Goal: Book appointment/travel/reservation

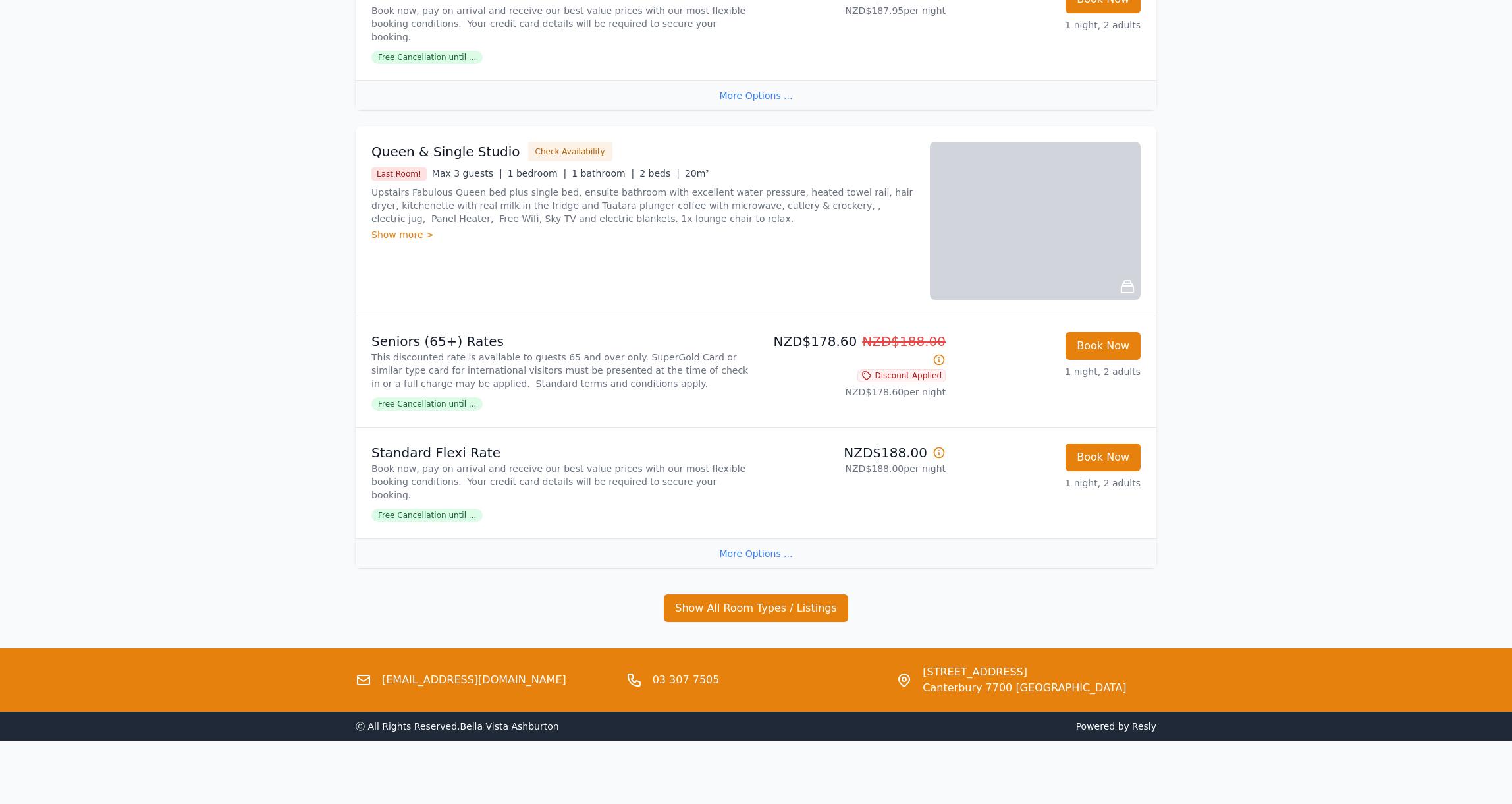
scroll to position [1583, 0]
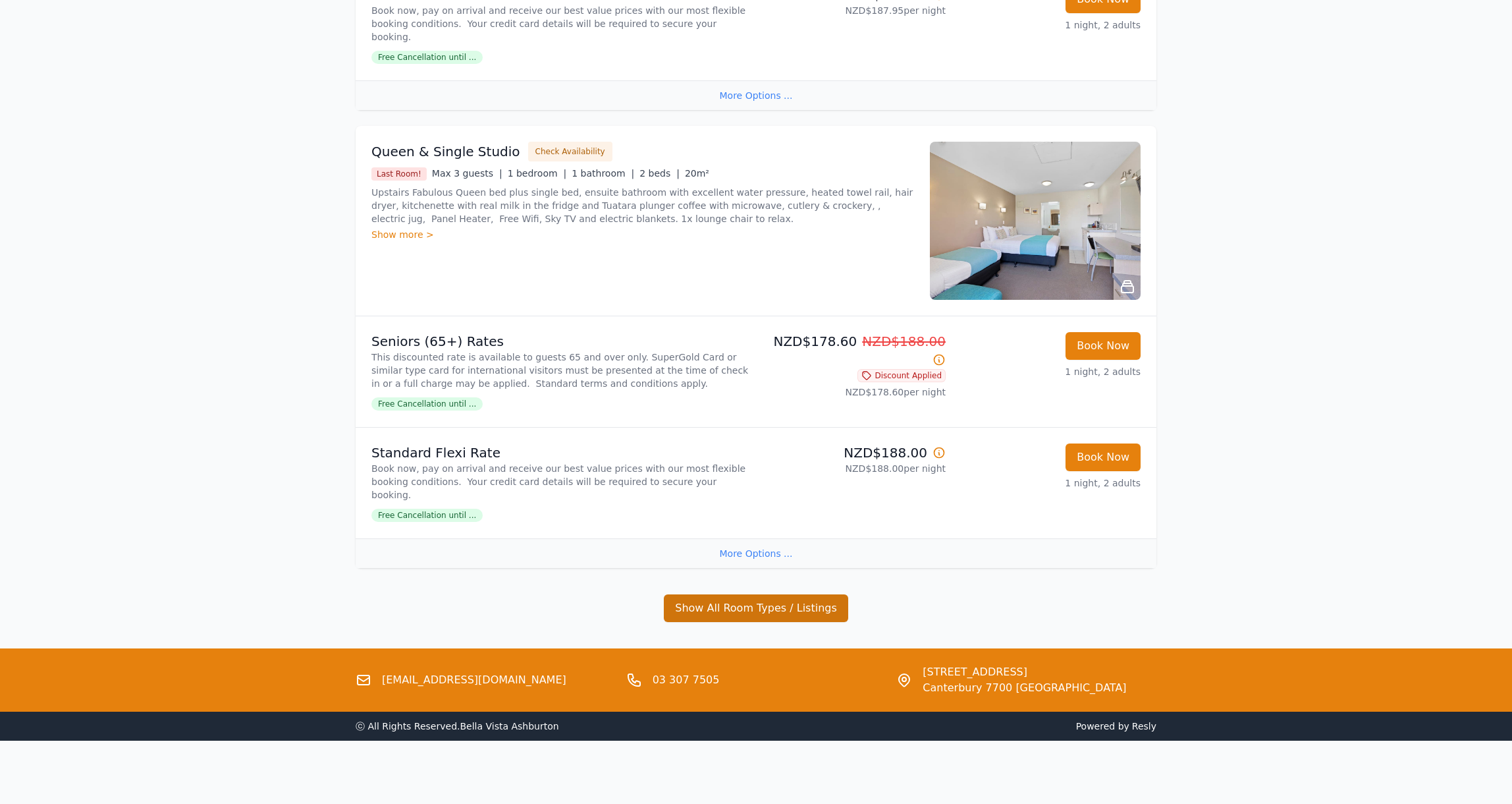
click at [726, 604] on button "Show All Room Types / Listings" at bounding box center [756, 608] width 185 height 28
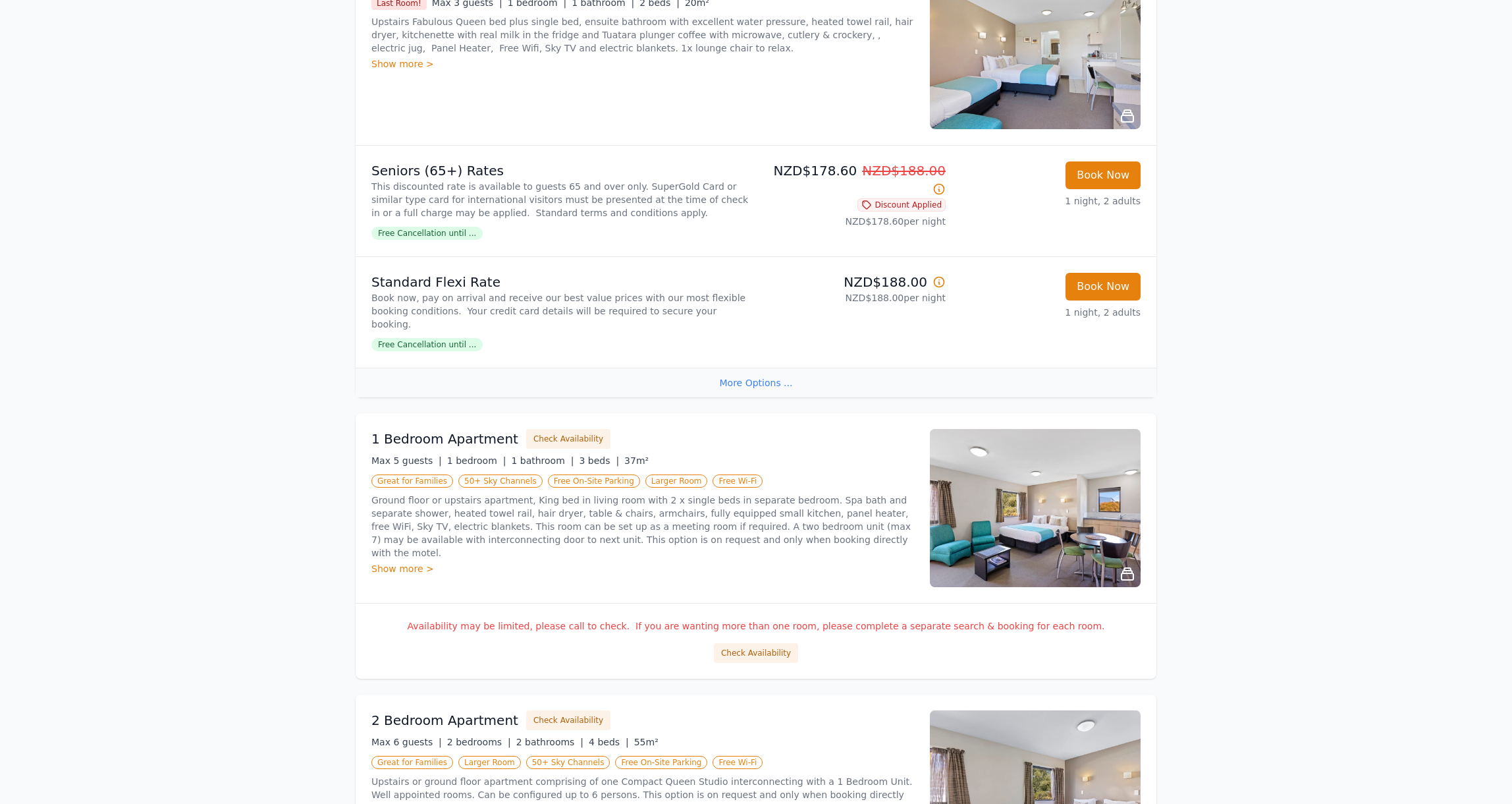
scroll to position [1767, 0]
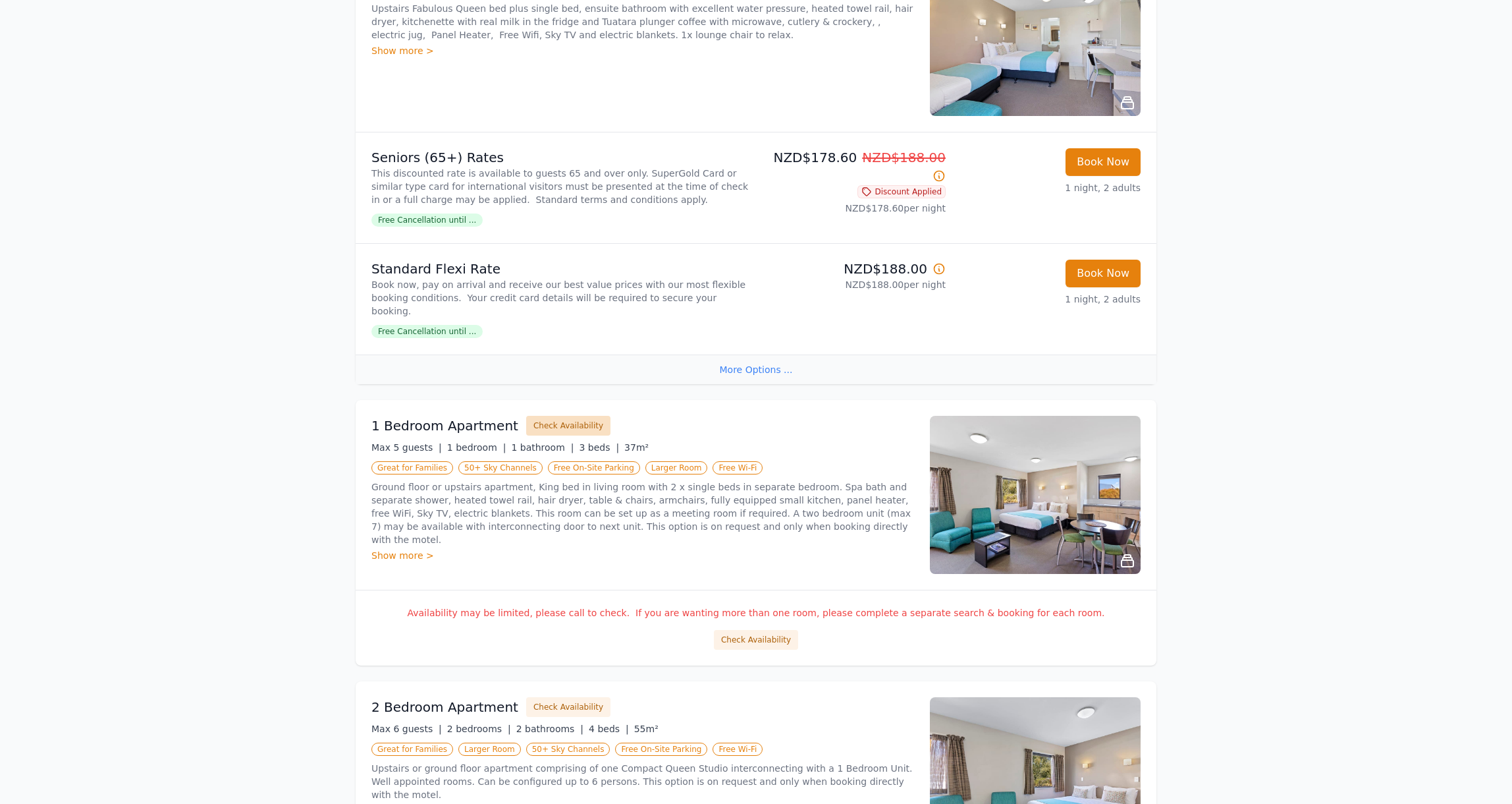
click at [541, 424] on button "Check Availability" at bounding box center [569, 425] width 84 height 20
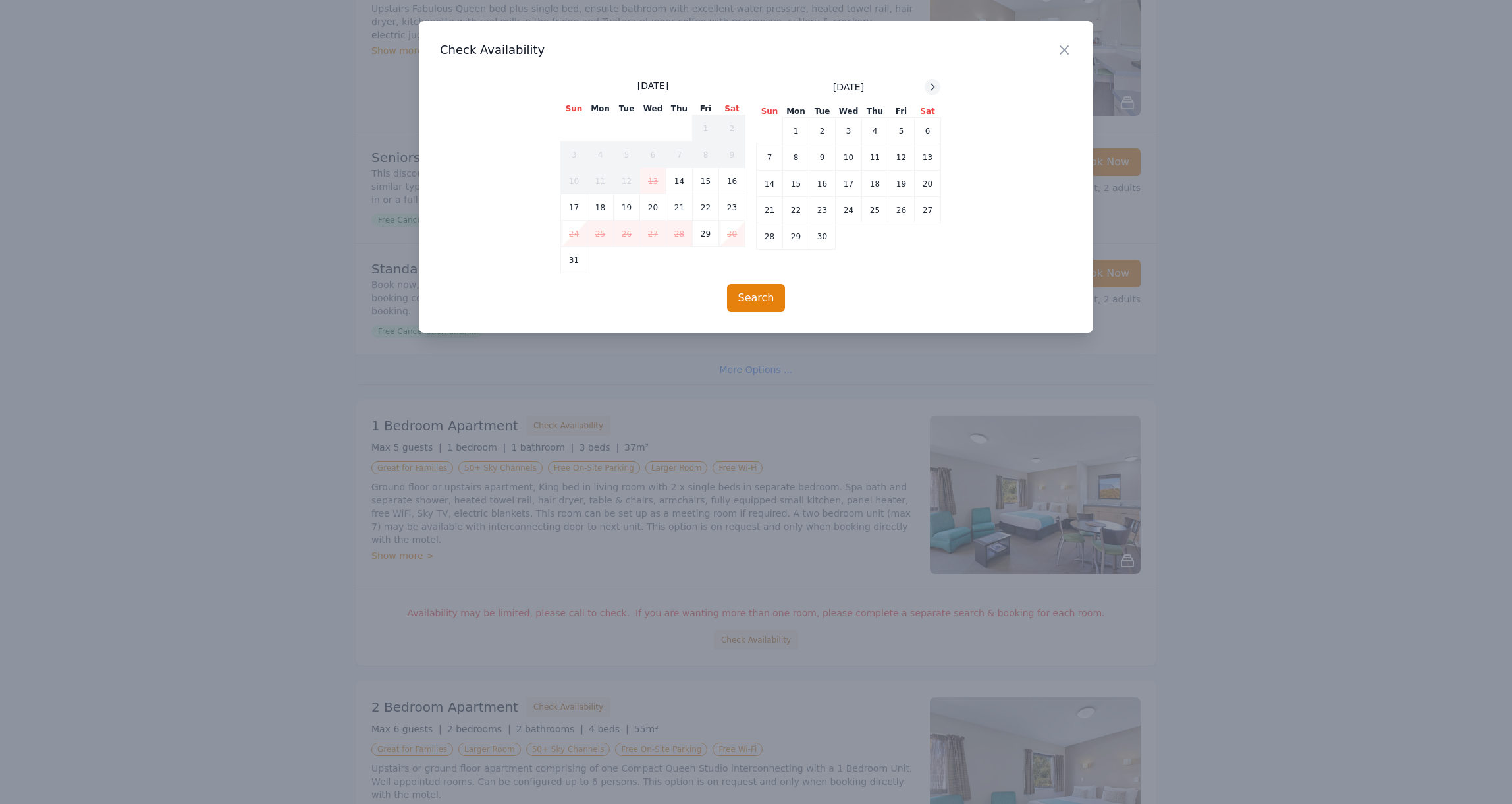
click at [932, 86] on icon at bounding box center [932, 87] width 10 height 10
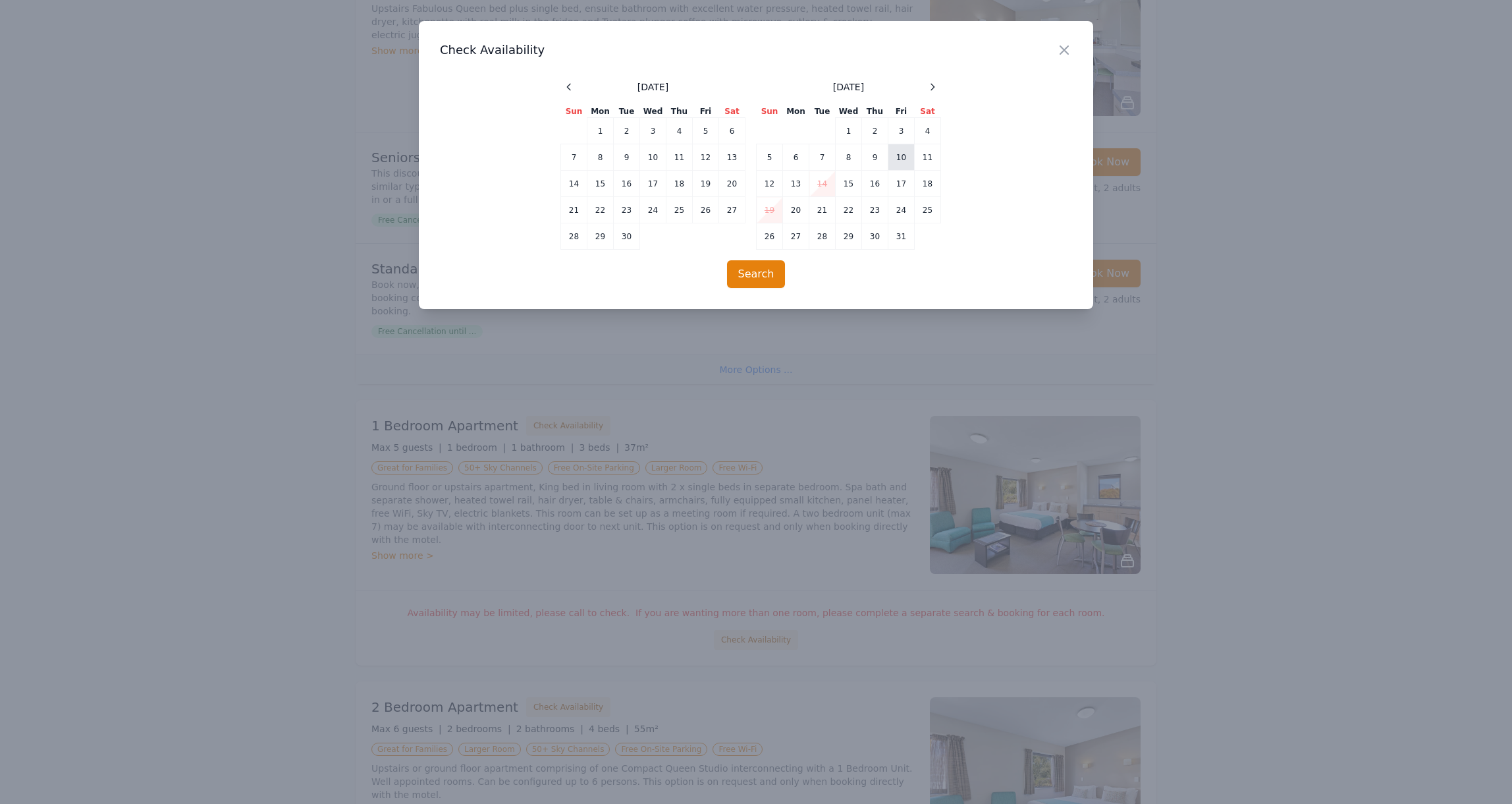
click at [903, 156] on td "10" at bounding box center [902, 157] width 26 height 26
click at [730, 155] on td "13" at bounding box center [732, 157] width 26 height 26
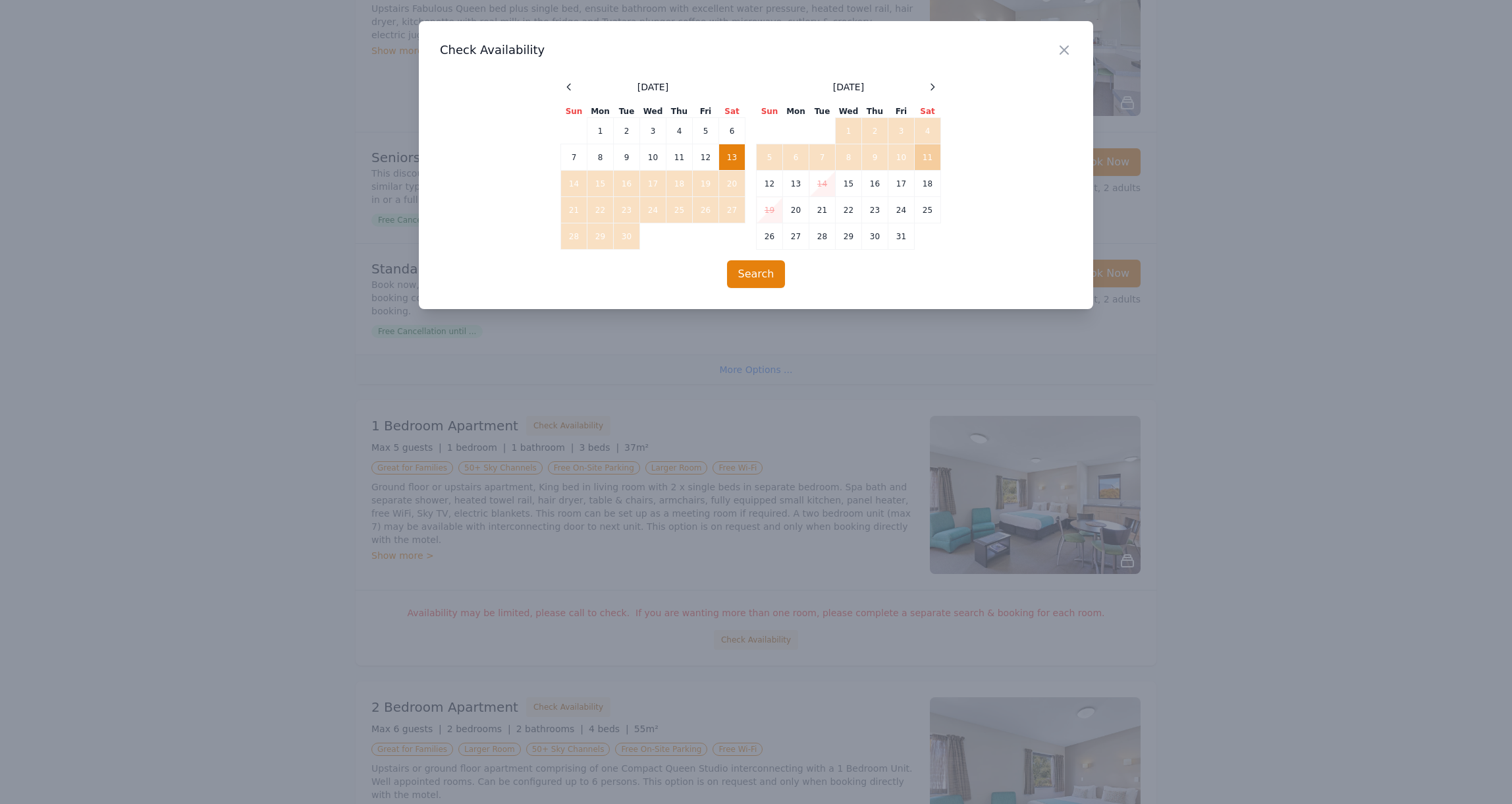
click at [926, 159] on td "11" at bounding box center [928, 157] width 26 height 26
click at [977, 76] on div "Close Check Availability [DATE] Sun Mon Tue Wed Thu Fri Sat 1 2 3 4 5 6 7 8 9 1…" at bounding box center [756, 165] width 674 height 288
click at [1063, 49] on icon "button" at bounding box center [1065, 50] width 16 height 16
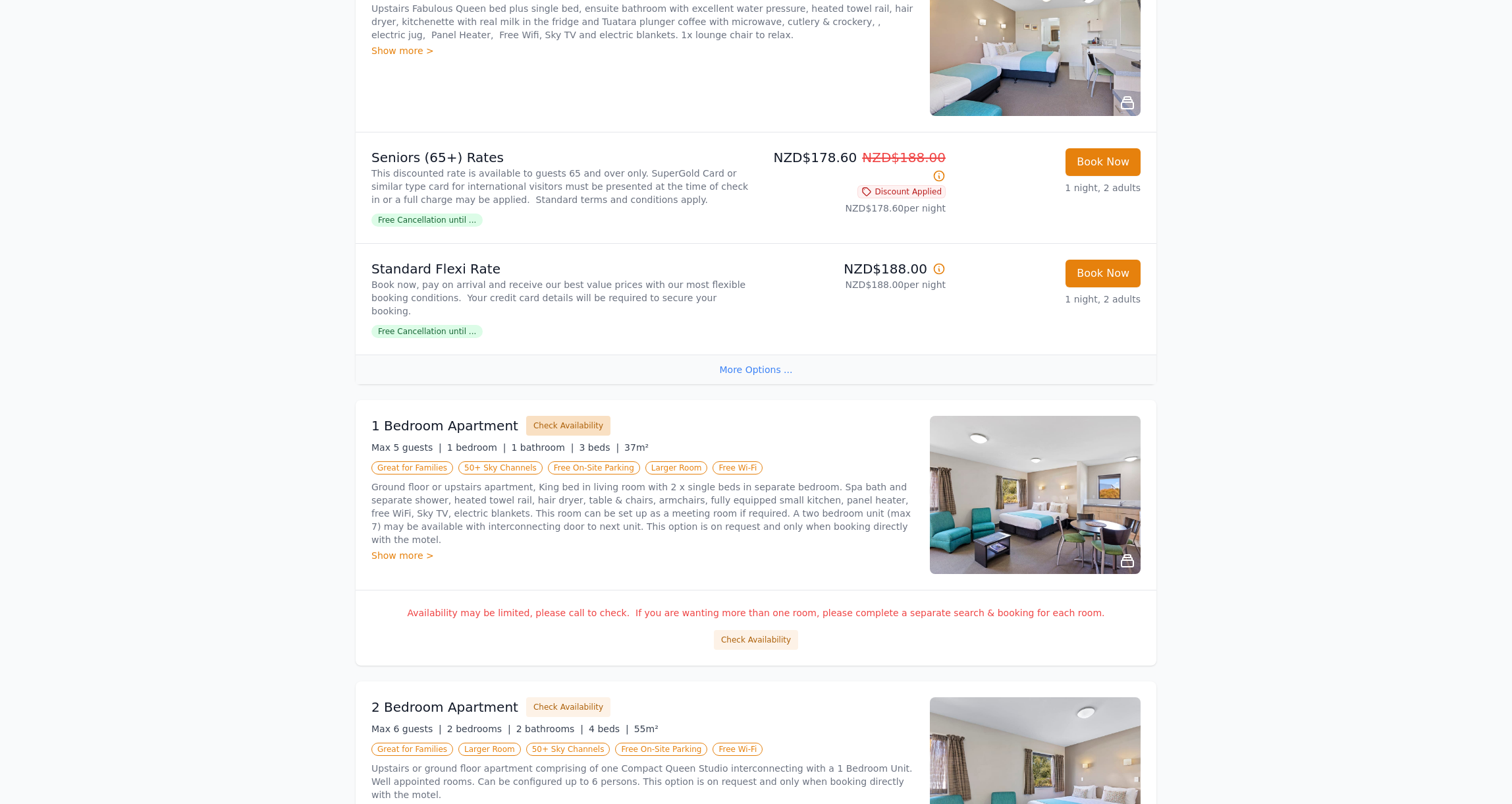
click at [531, 426] on button "Check Availability" at bounding box center [569, 425] width 84 height 20
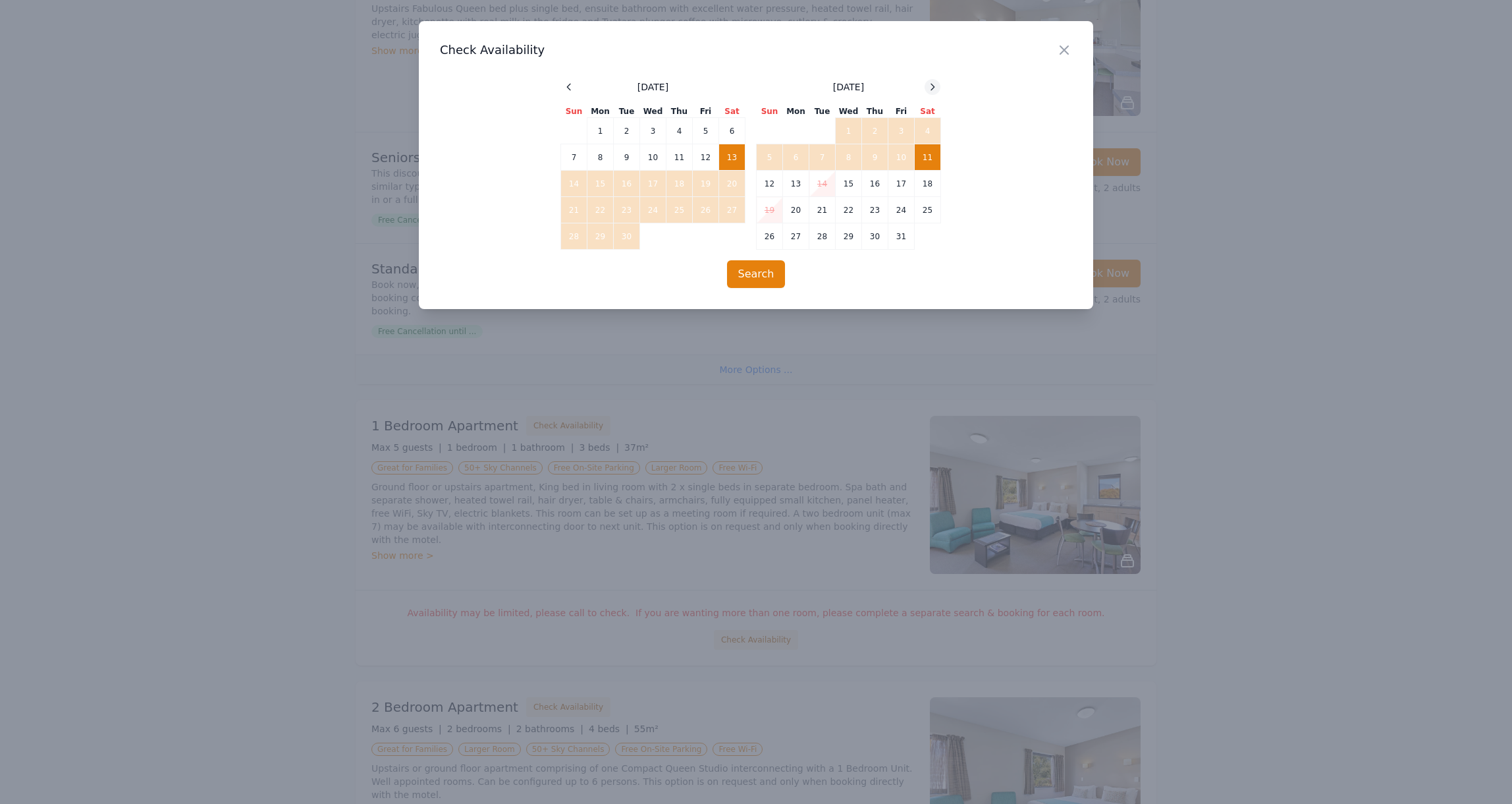
click at [935, 88] on icon at bounding box center [932, 87] width 10 height 10
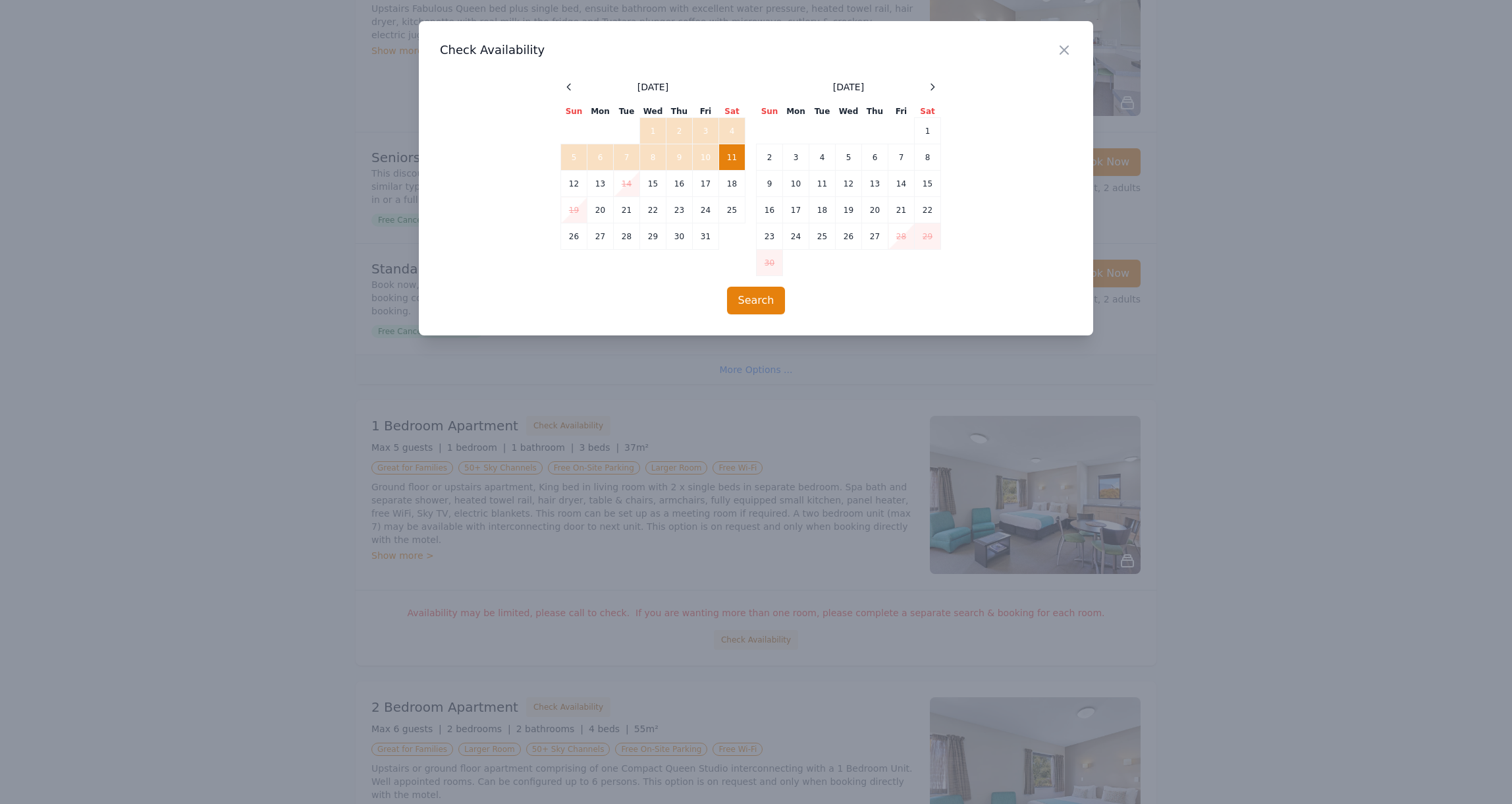
click at [481, 51] on h3 "Check Availability" at bounding box center [756, 50] width 632 height 16
click at [448, 25] on div "Close Check Availability [DATE] Sun Mon Tue Wed Thu Fri Sat 1 2 3 4 5 6 7 8 9 1…" at bounding box center [756, 178] width 674 height 314
click at [1065, 52] on icon "button" at bounding box center [1064, 49] width 8 height 8
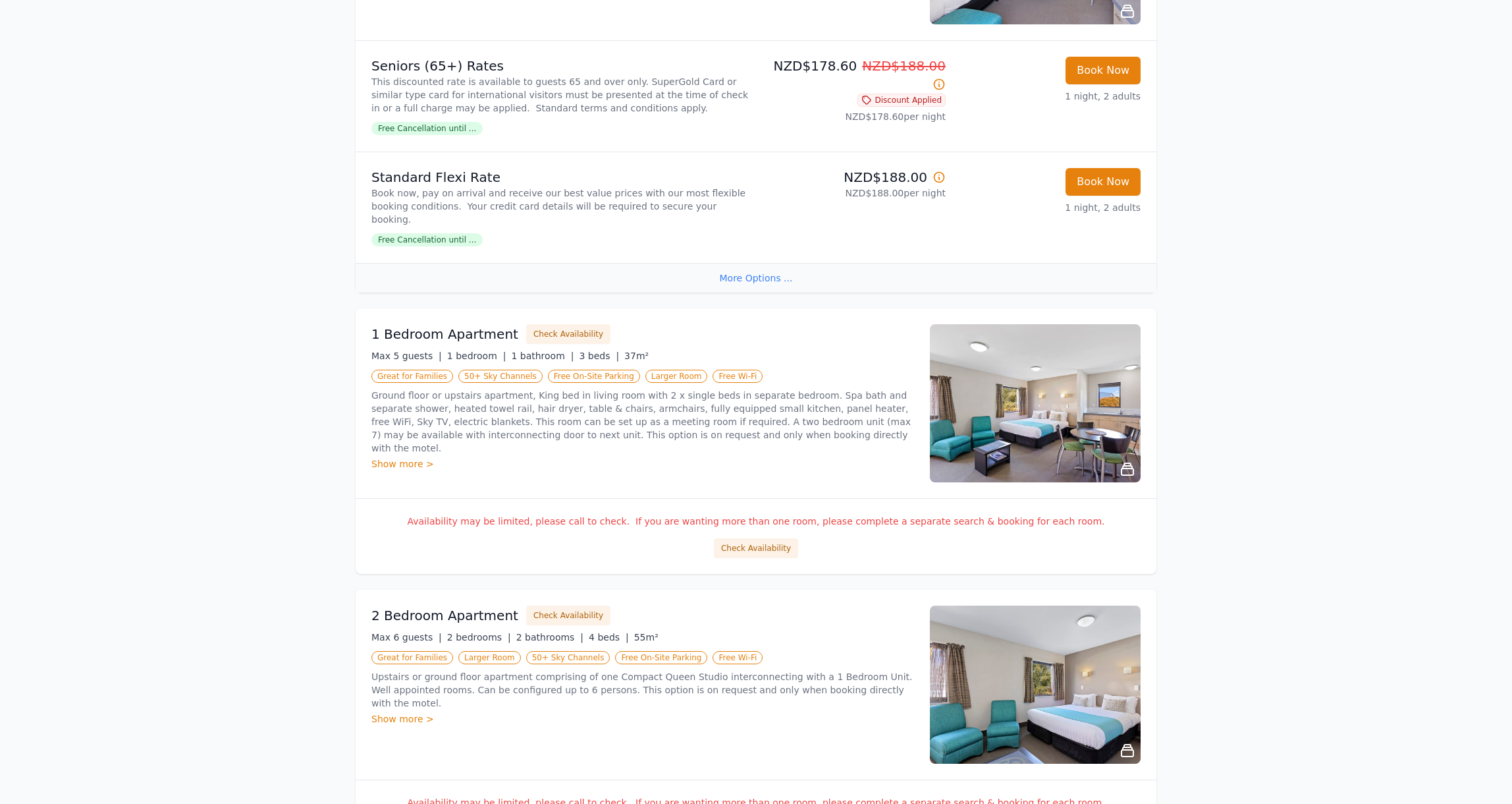
scroll to position [1874, 0]
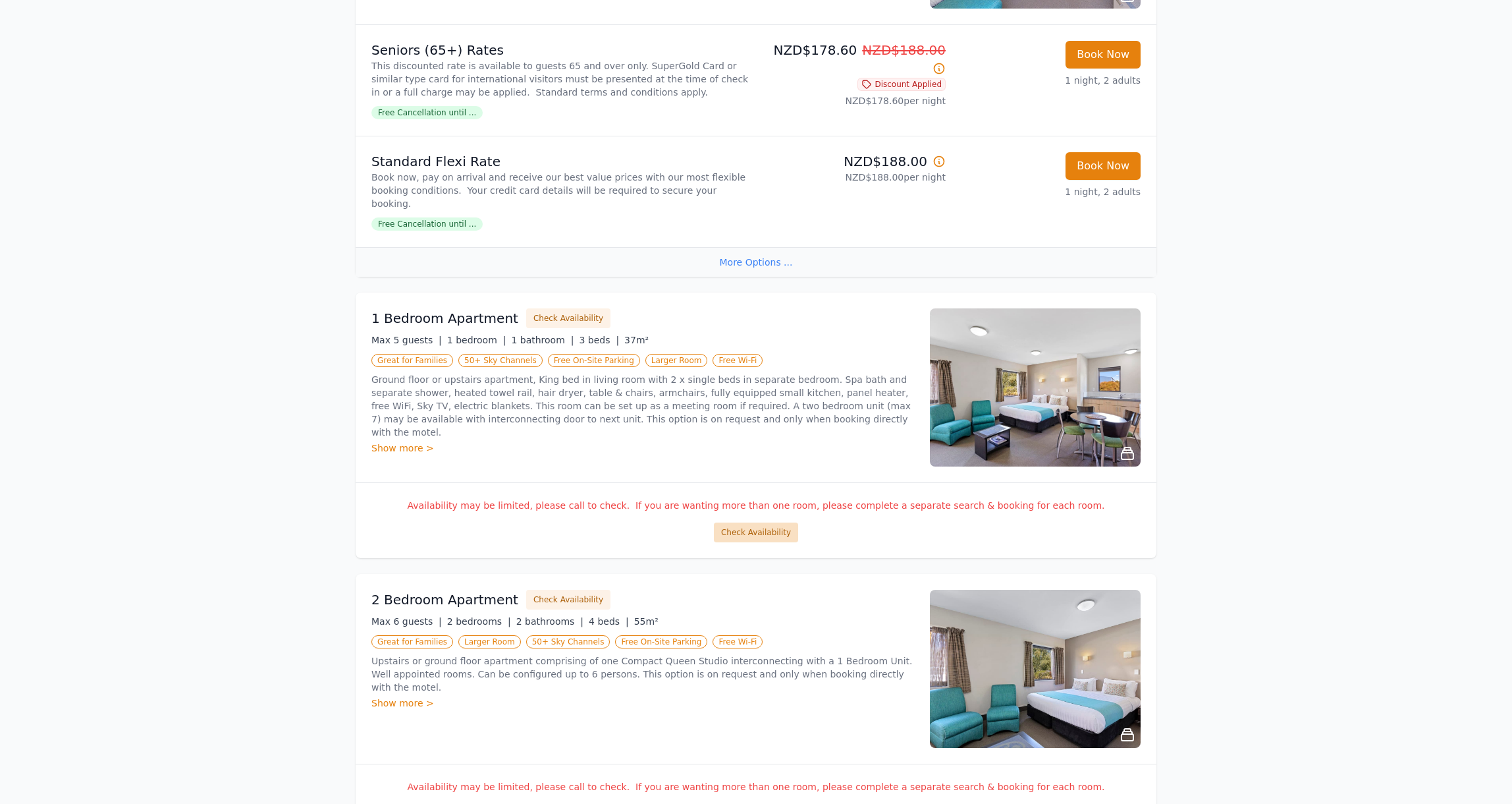
click at [748, 533] on button "Check Availability" at bounding box center [756, 532] width 84 height 20
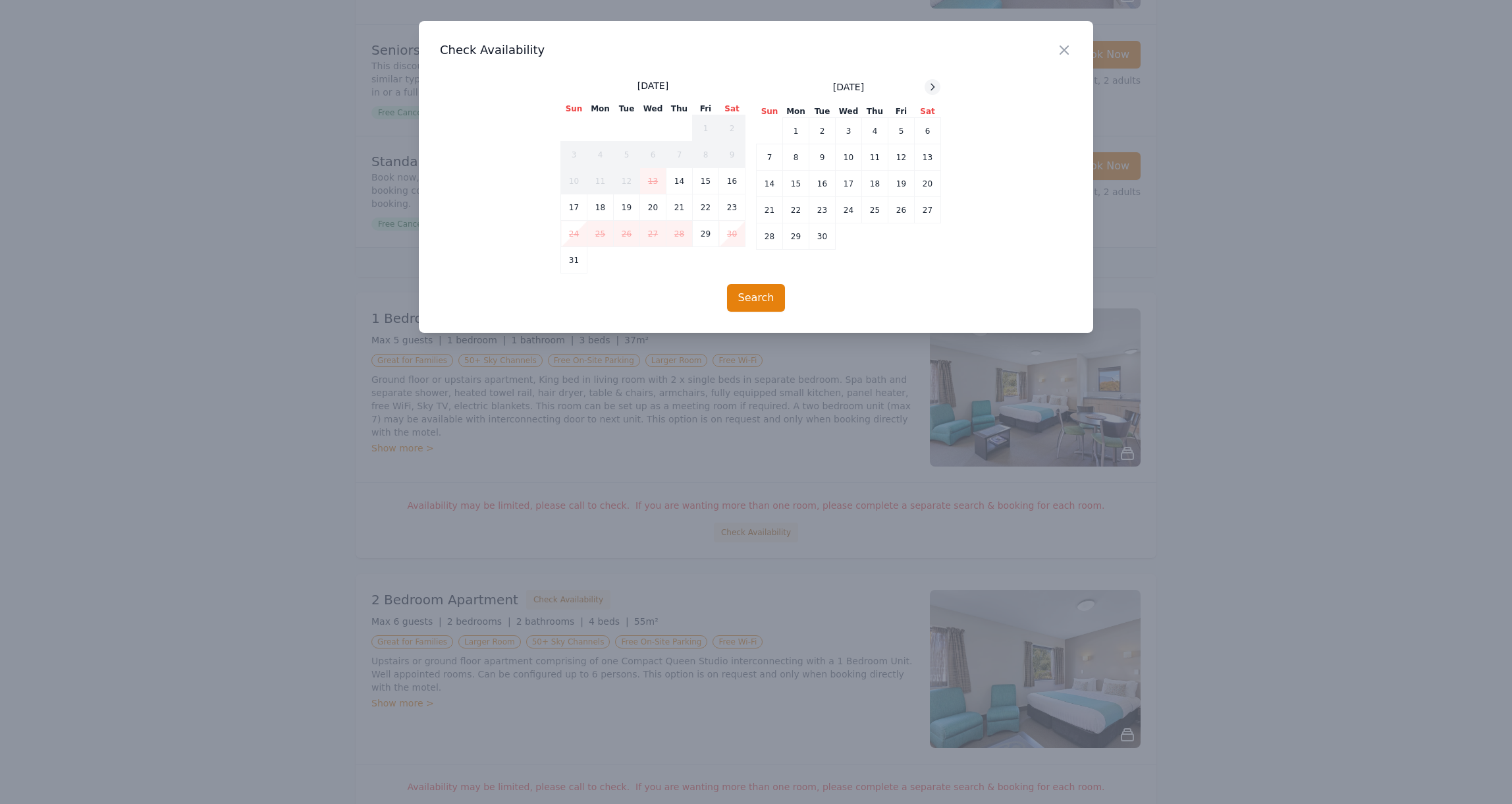
click at [932, 87] on icon at bounding box center [932, 87] width 10 height 10
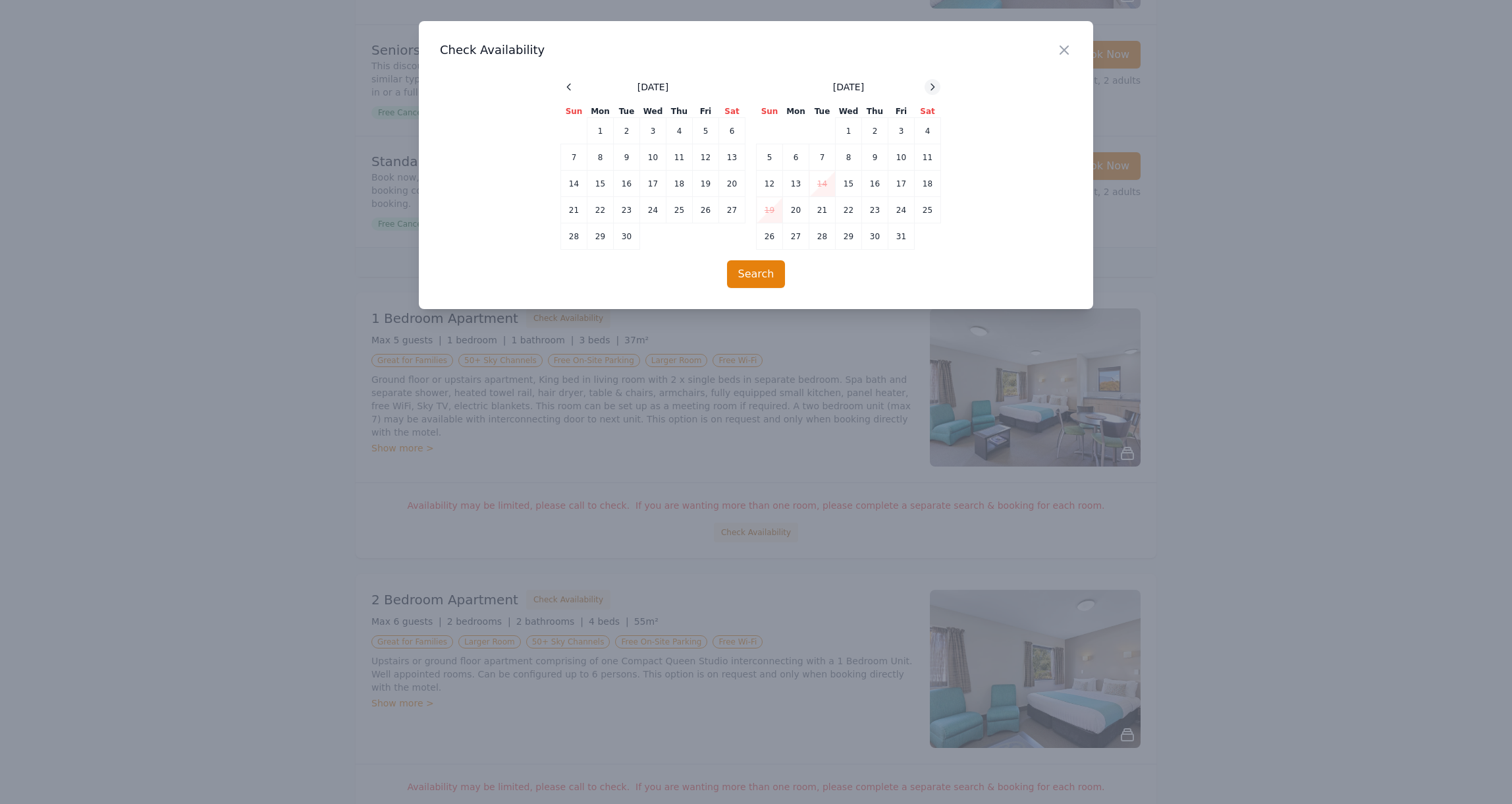
click at [932, 87] on icon at bounding box center [932, 87] width 10 height 10
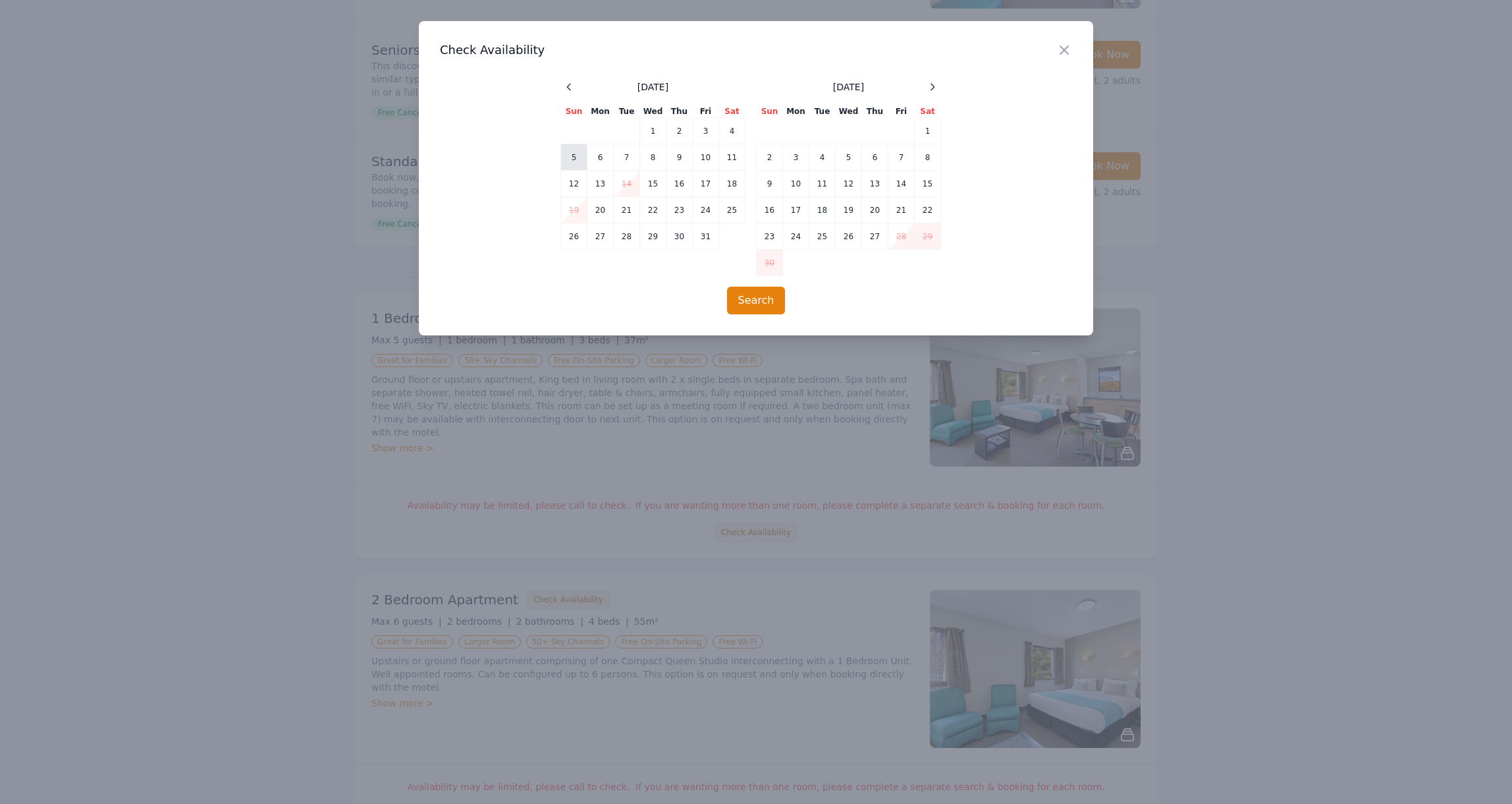
click at [573, 156] on td "5" at bounding box center [575, 157] width 26 height 26
click at [734, 156] on td "11" at bounding box center [732, 157] width 26 height 26
click at [575, 183] on td "12" at bounding box center [575, 184] width 26 height 26
click at [761, 301] on button "Search" at bounding box center [756, 300] width 59 height 28
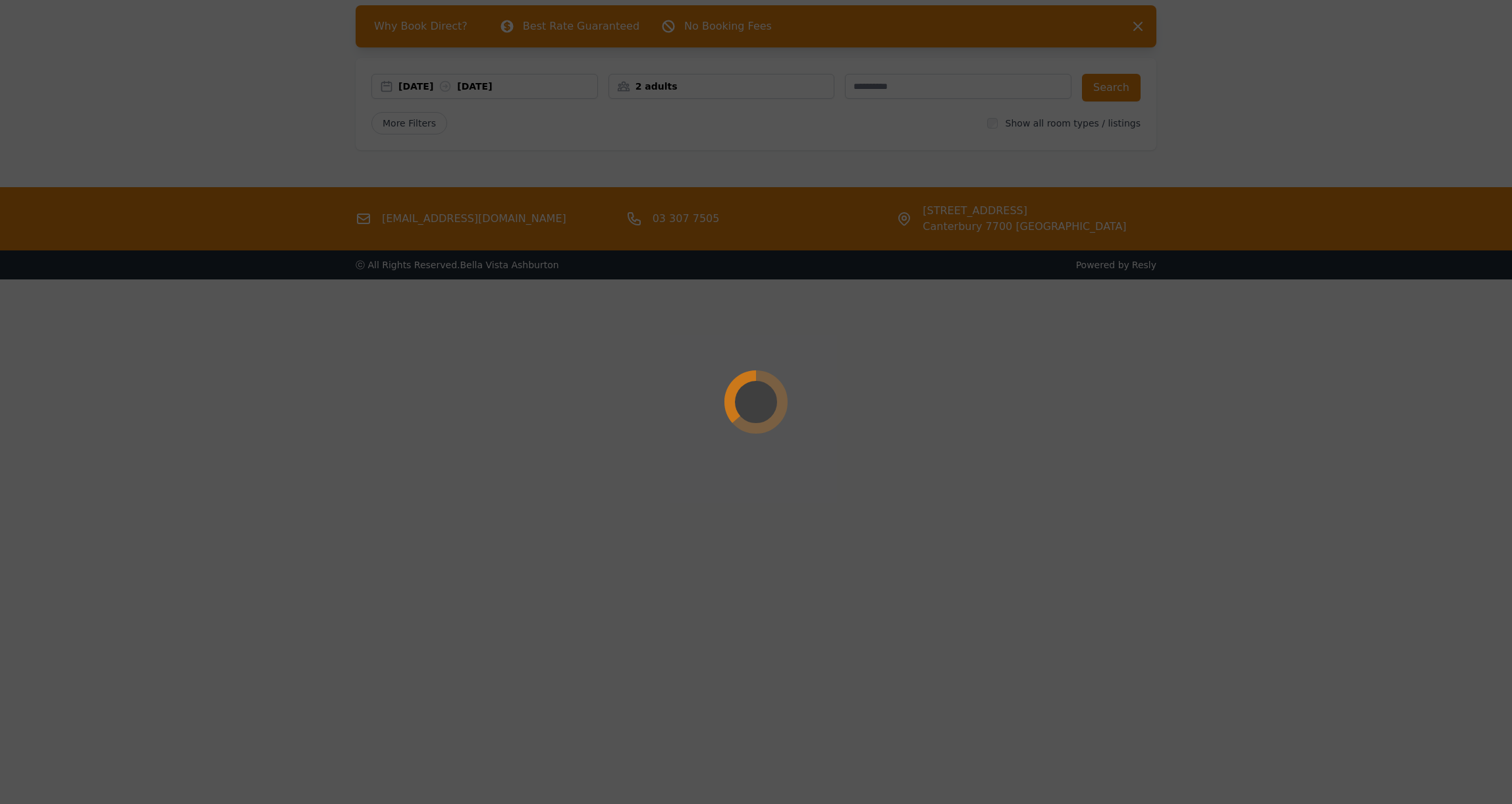
scroll to position [63, 0]
click at [635, 134] on div at bounding box center [756, 402] width 1512 height 804
click at [1102, 91] on div at bounding box center [756, 402] width 1512 height 804
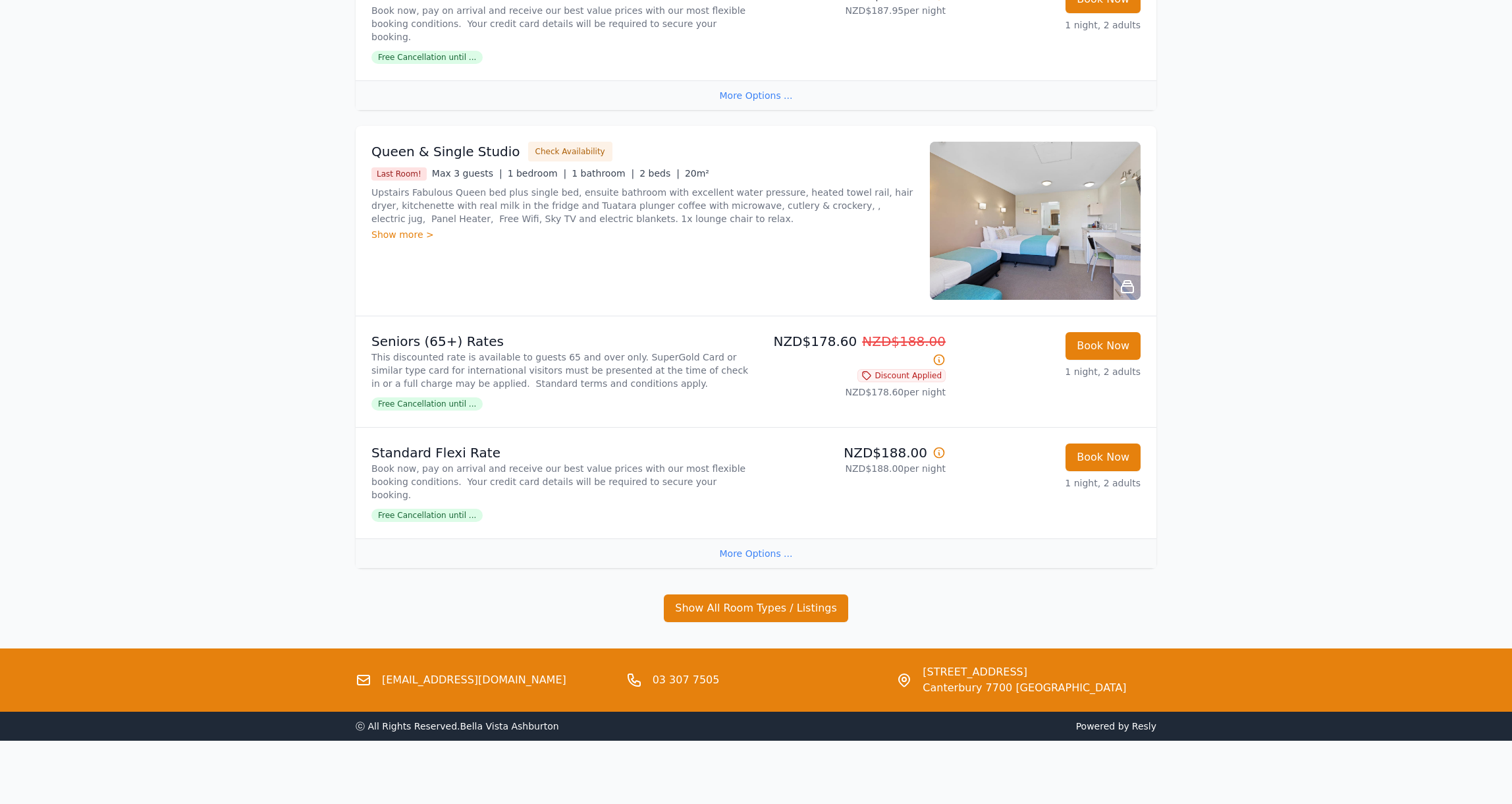
scroll to position [1583, 0]
click at [749, 608] on button "Show All Room Types / Listings" at bounding box center [756, 608] width 185 height 28
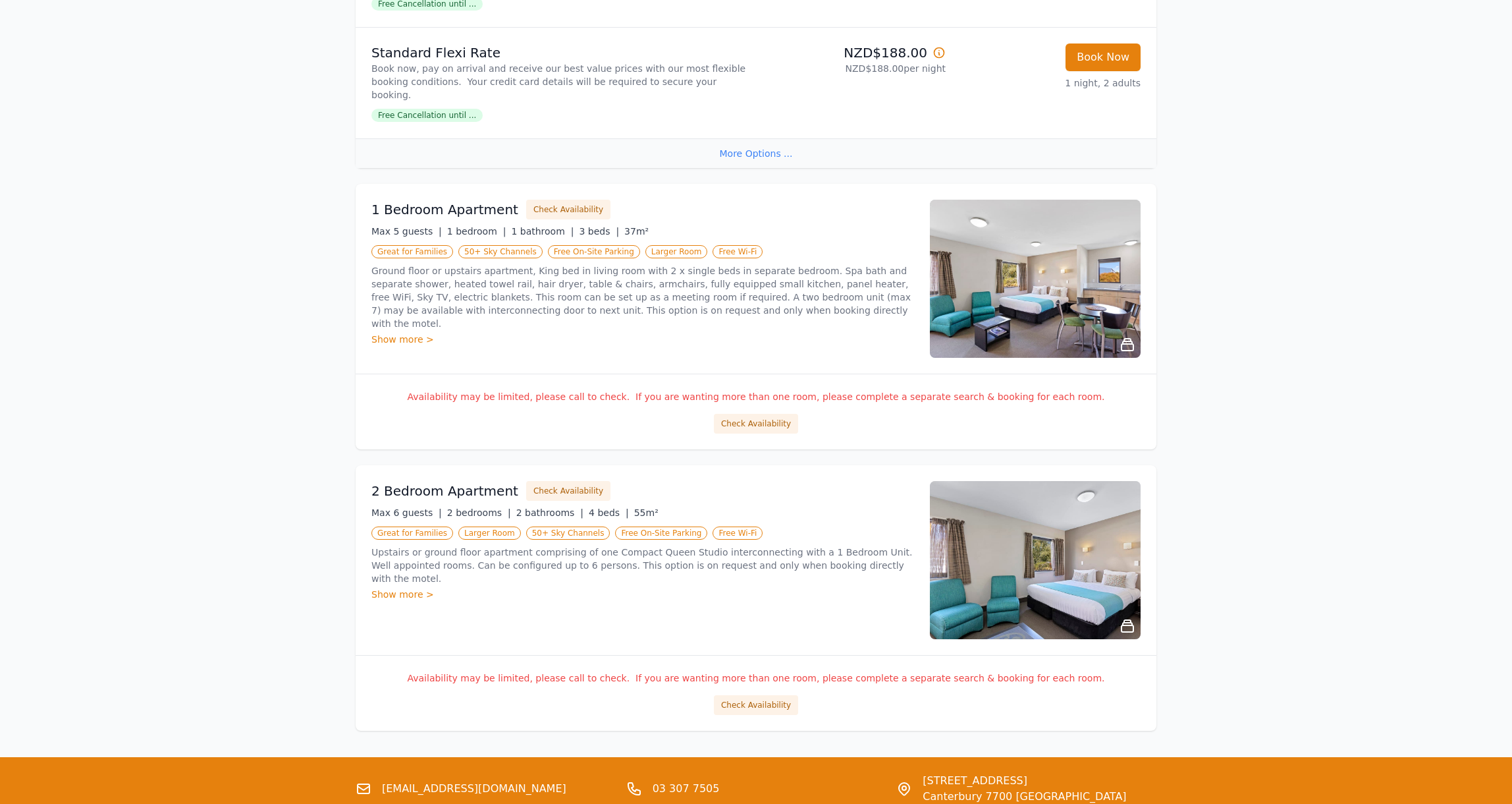
scroll to position [1986, 0]
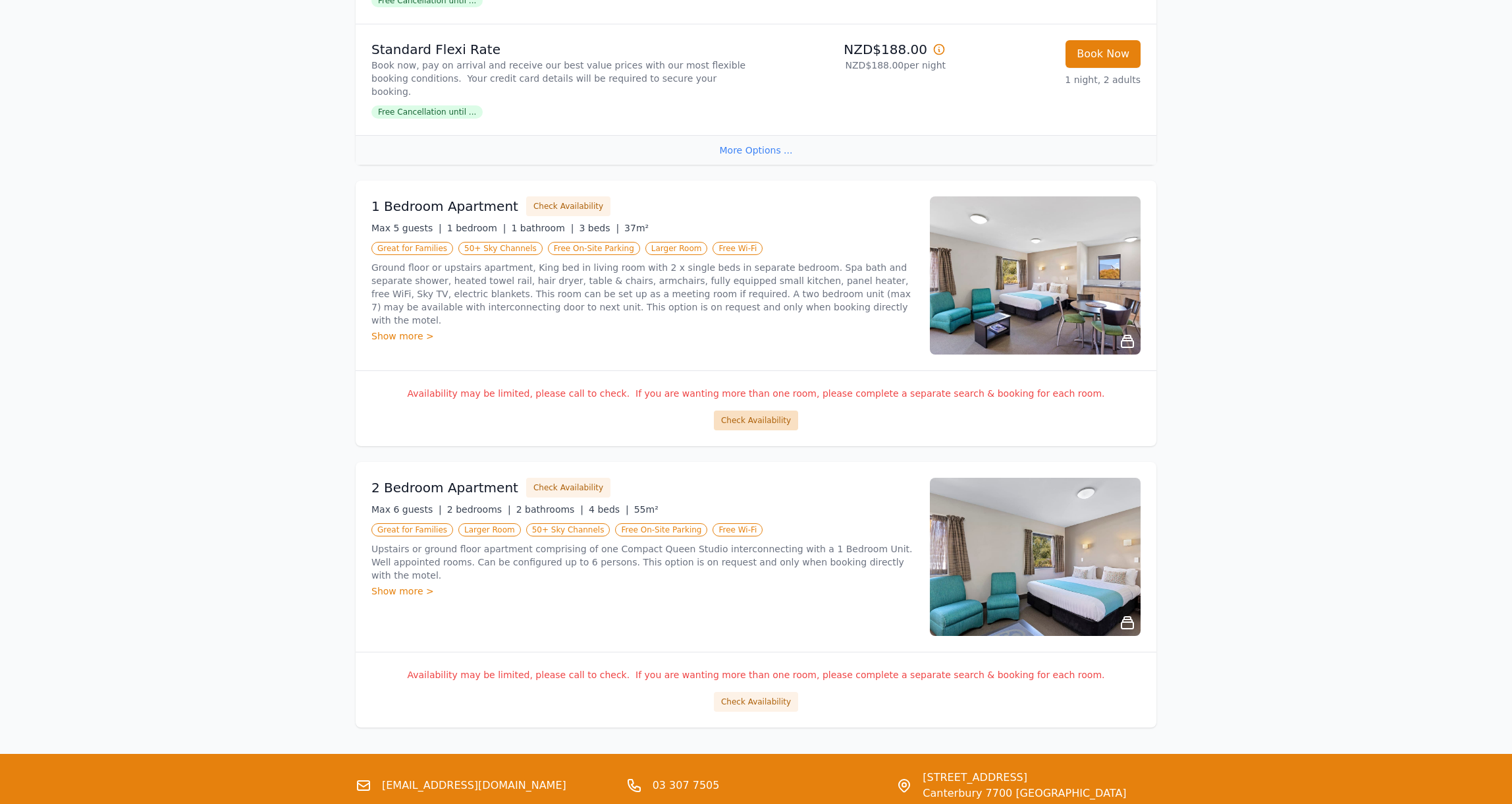
click at [743, 418] on button "Check Availability" at bounding box center [756, 420] width 84 height 20
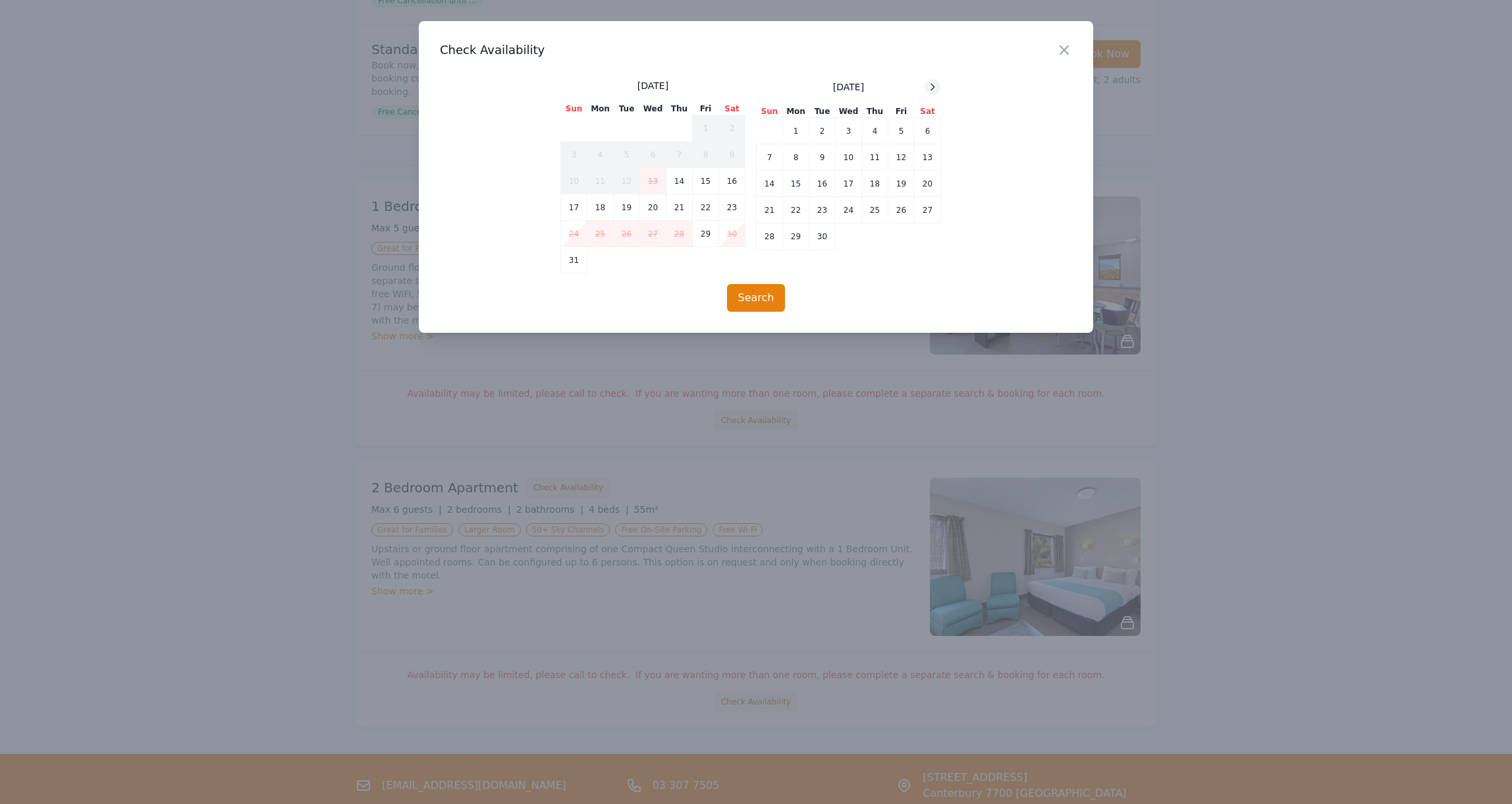
click at [933, 84] on icon at bounding box center [932, 87] width 10 height 10
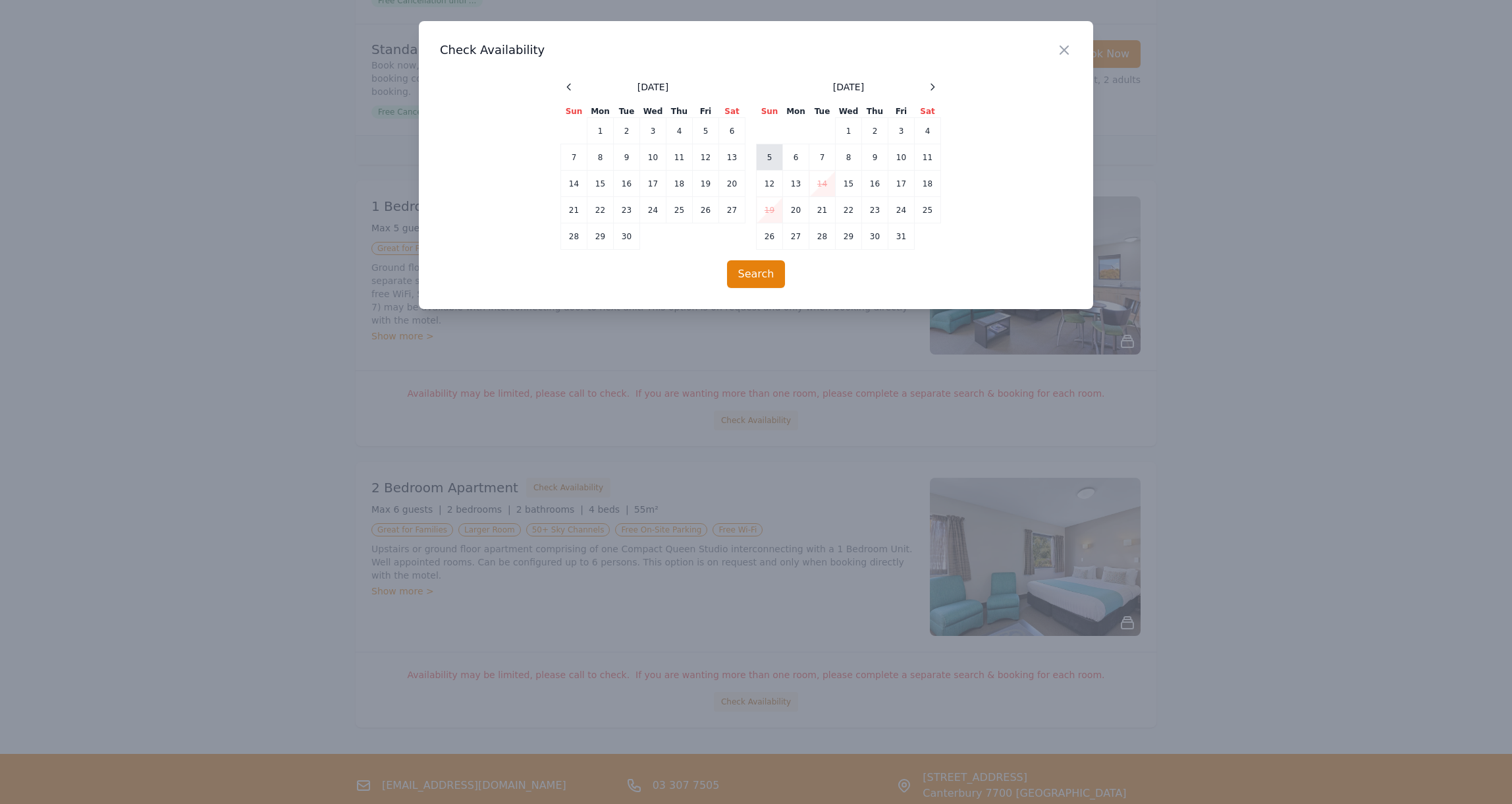
click at [769, 157] on td "5" at bounding box center [770, 157] width 26 height 26
click at [929, 155] on td "11" at bounding box center [928, 157] width 26 height 26
click at [753, 271] on button "Search" at bounding box center [756, 274] width 59 height 28
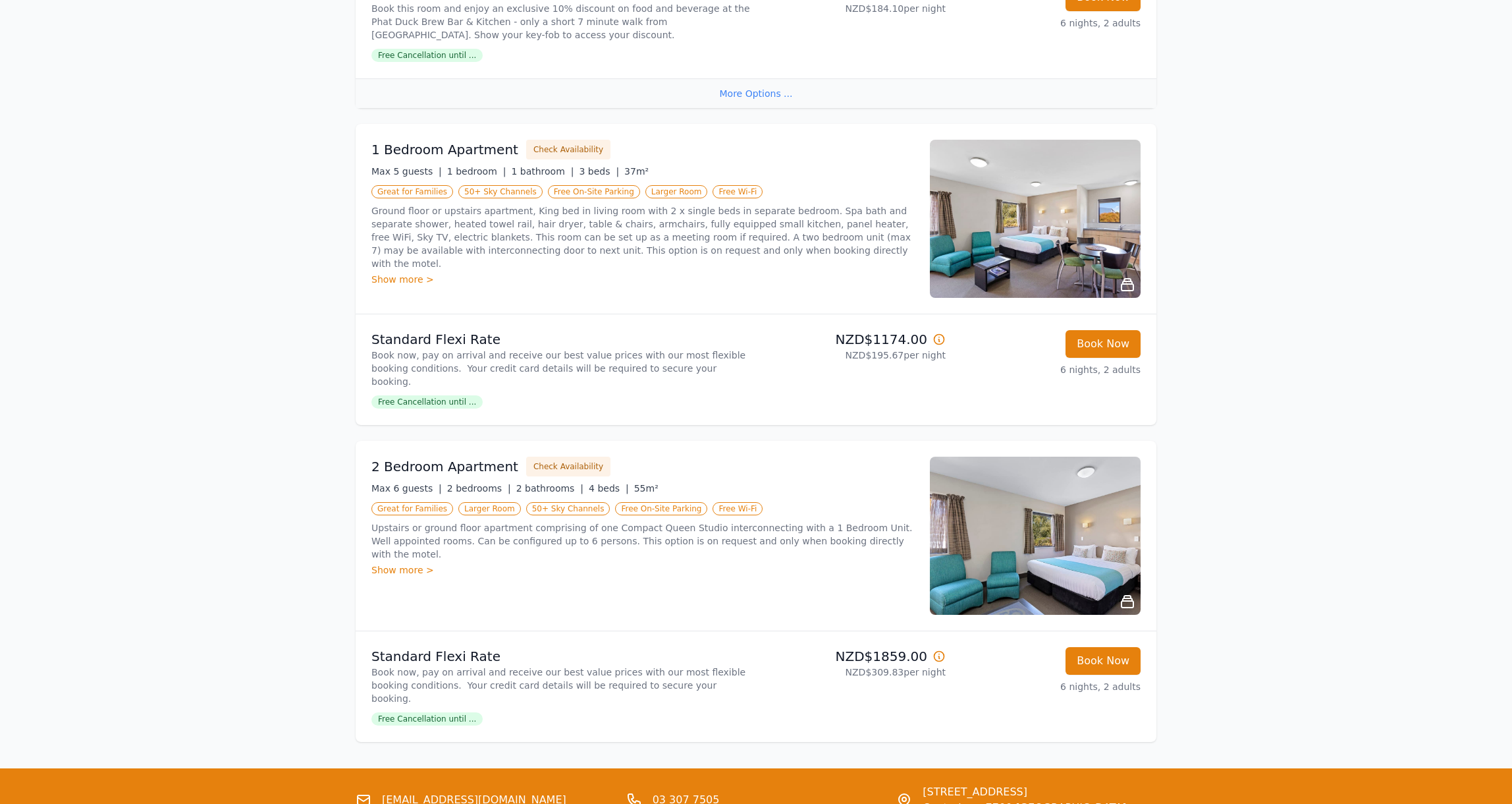
scroll to position [2043, 0]
